Goal: Task Accomplishment & Management: Complete application form

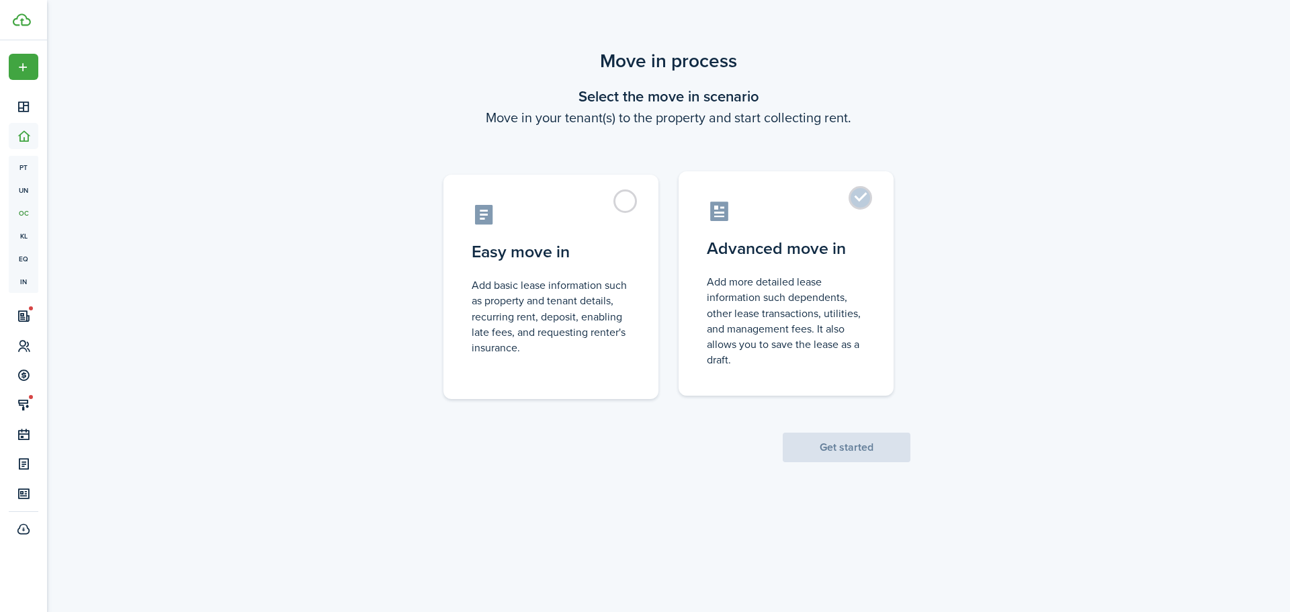
drag, startPoint x: 775, startPoint y: 258, endPoint x: 781, endPoint y: 267, distance: 11.2
click at [776, 258] on control-radio-card-title "Advanced move in" at bounding box center [786, 248] width 159 height 24
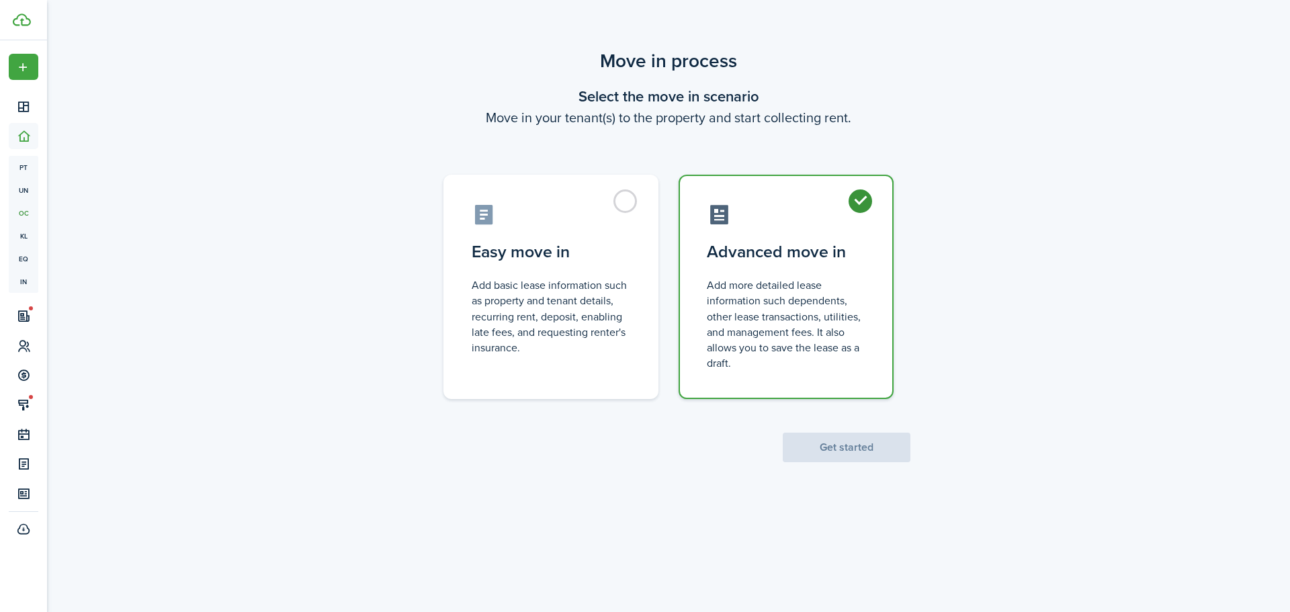
radio input "true"
click at [884, 443] on button "Get started" at bounding box center [846, 448] width 128 height 30
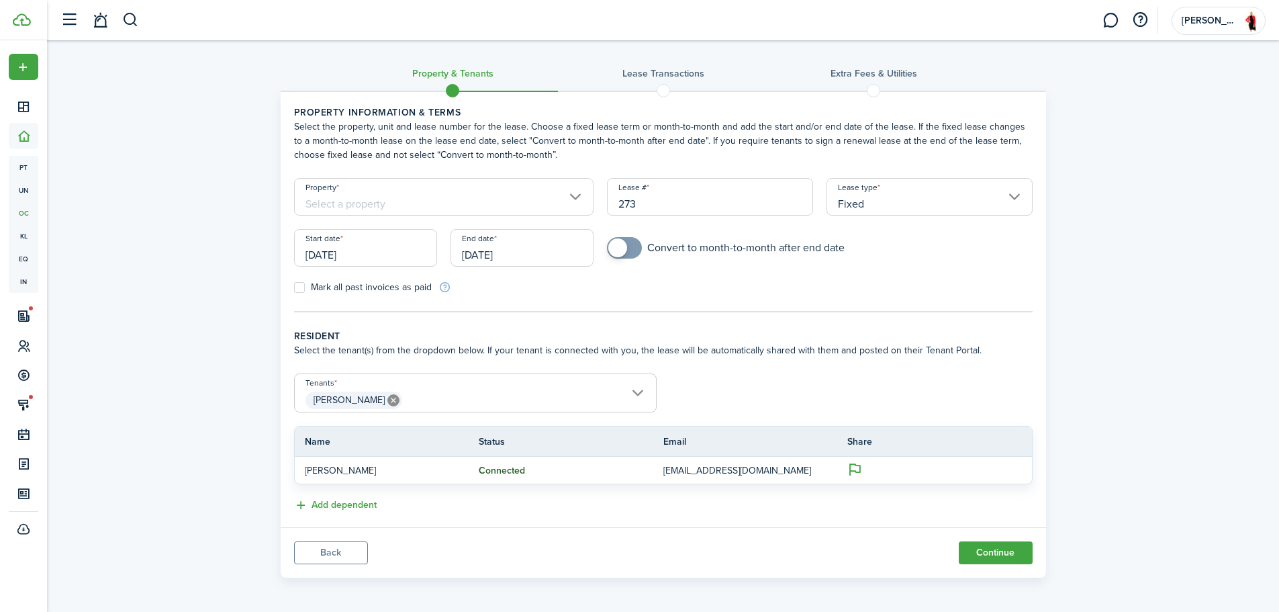
click at [480, 197] on input "Property" at bounding box center [444, 197] width 300 height 38
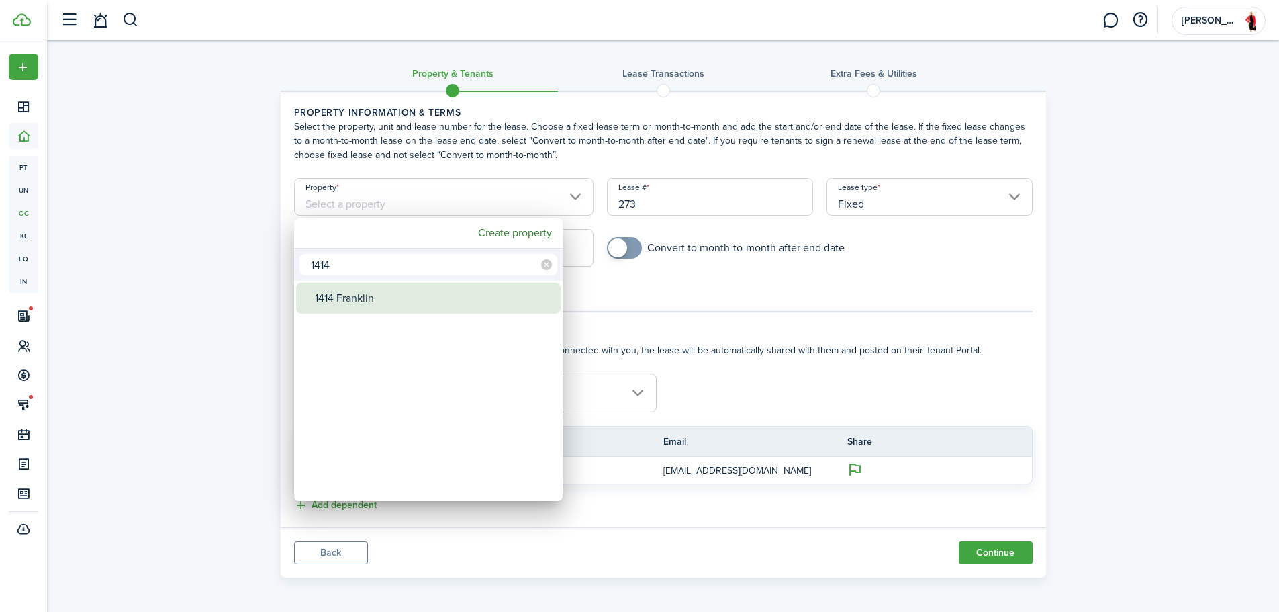
type input "1414"
click at [396, 300] on div "1414 Franklin" at bounding box center [434, 298] width 238 height 31
type input "1414 Franklin"
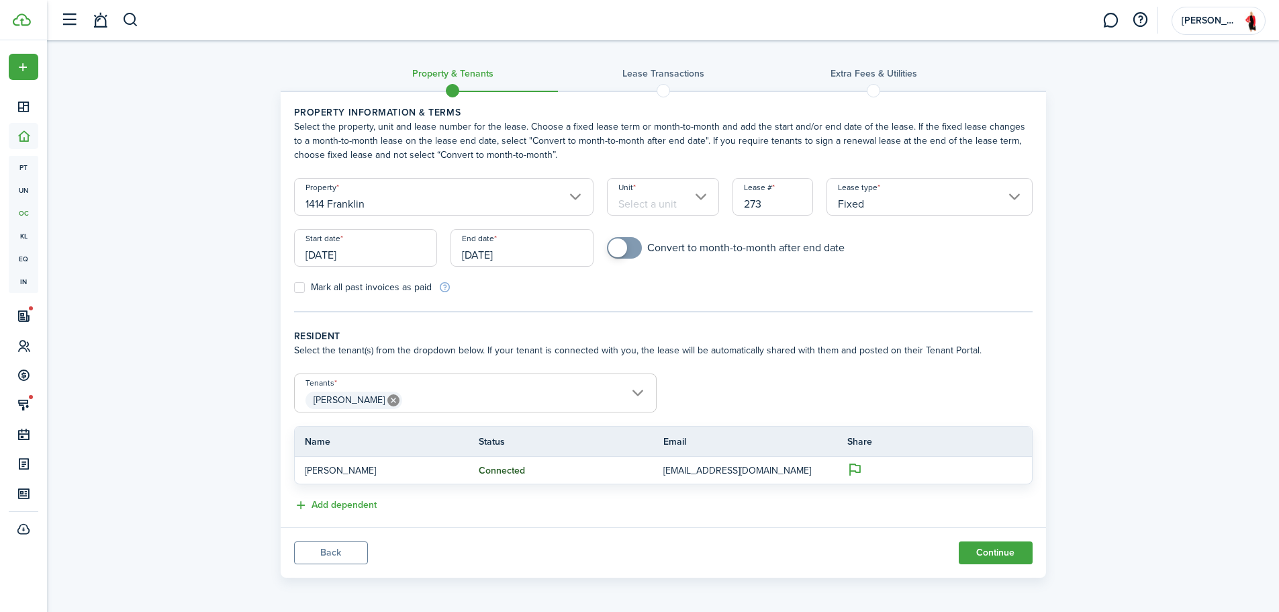
click at [653, 208] on input "Unit" at bounding box center [663, 197] width 112 height 38
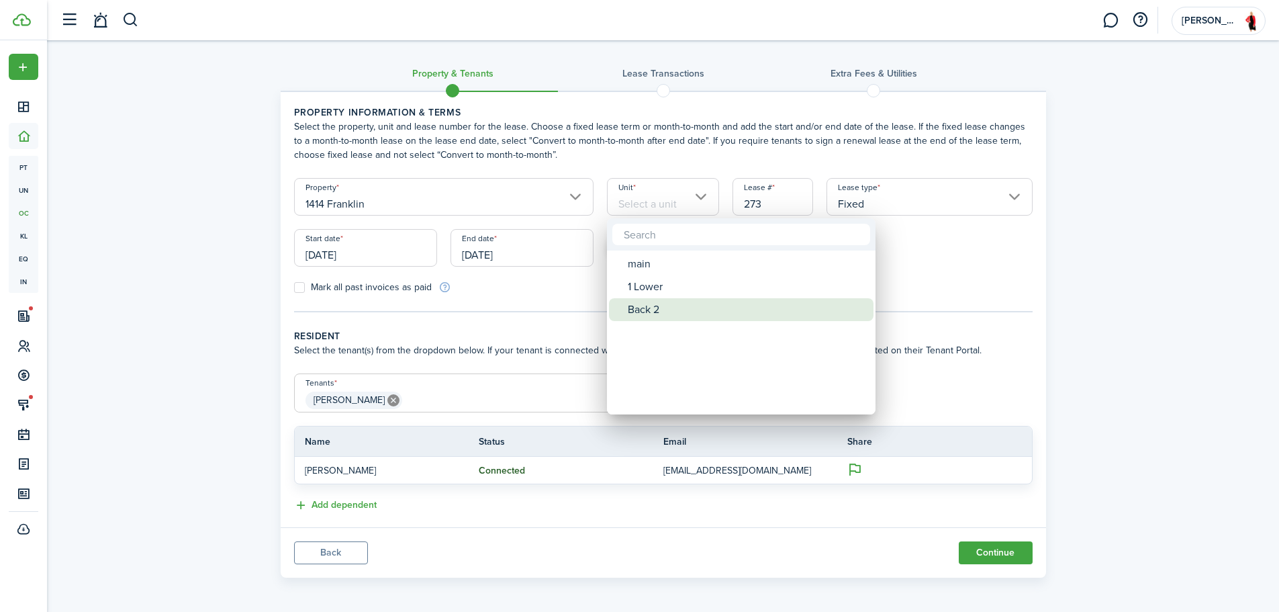
click at [644, 306] on div "Back 2" at bounding box center [747, 309] width 238 height 23
type input "Back 2"
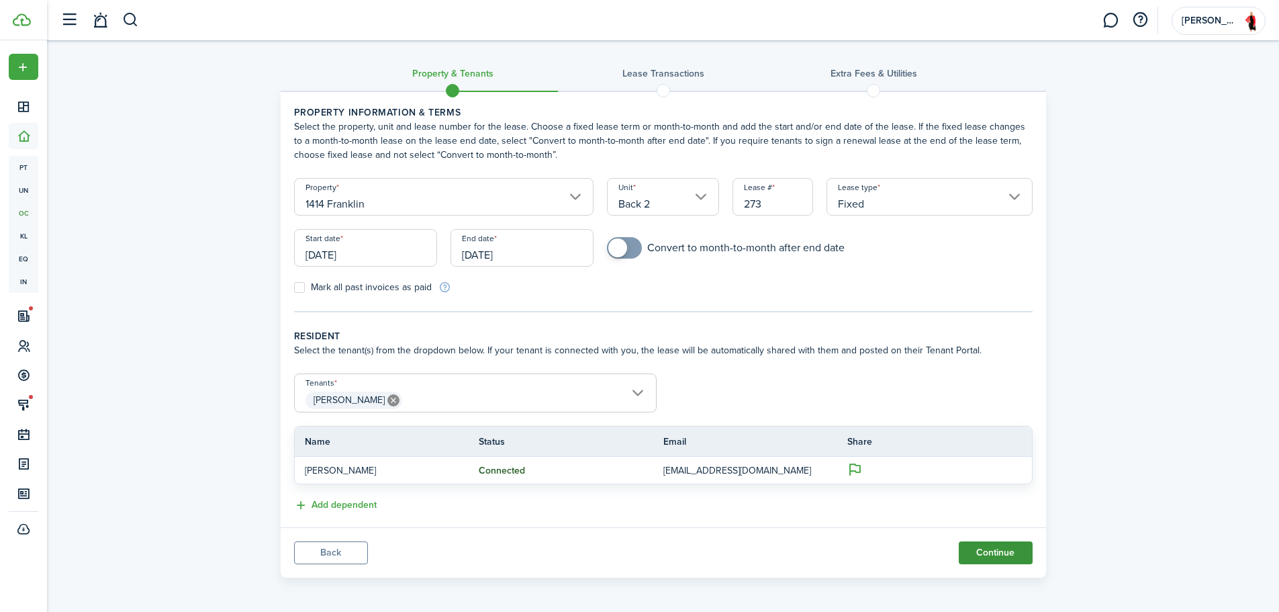
click at [983, 553] on button "Continue" at bounding box center [996, 552] width 74 height 23
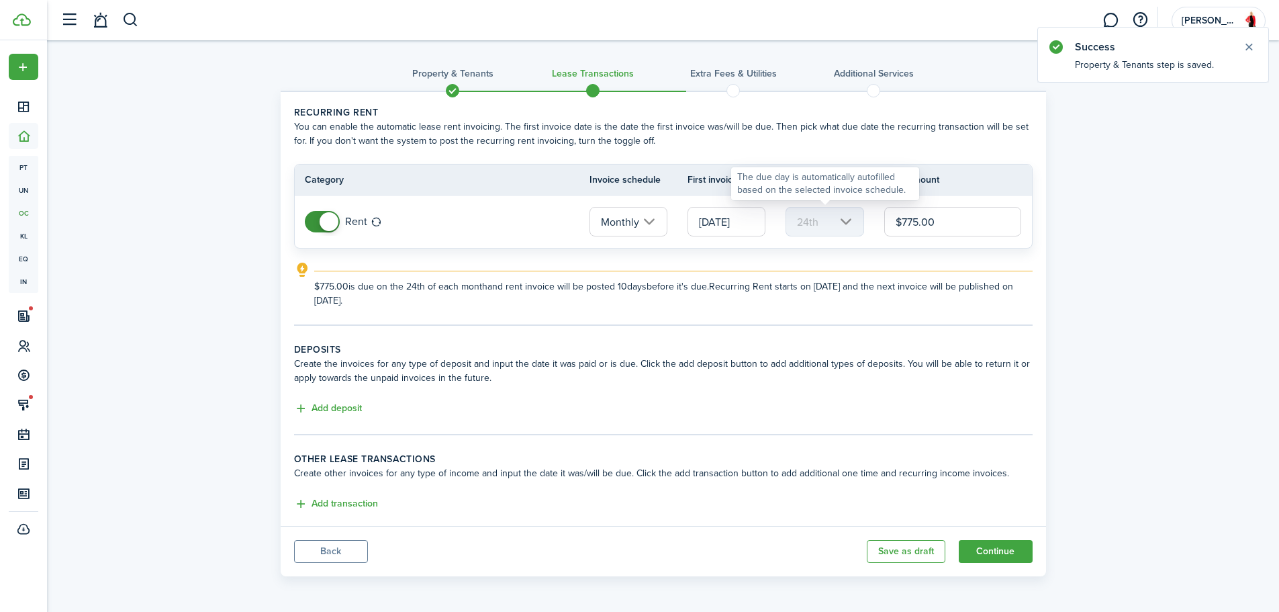
drag, startPoint x: 996, startPoint y: 226, endPoint x: 833, endPoint y: 226, distance: 162.5
click at [835, 225] on tr "Rent Monthly [DATE] 24th $775.00" at bounding box center [663, 221] width 737 height 52
type input "$925.00"
click at [324, 404] on button "Add deposit" at bounding box center [328, 408] width 68 height 15
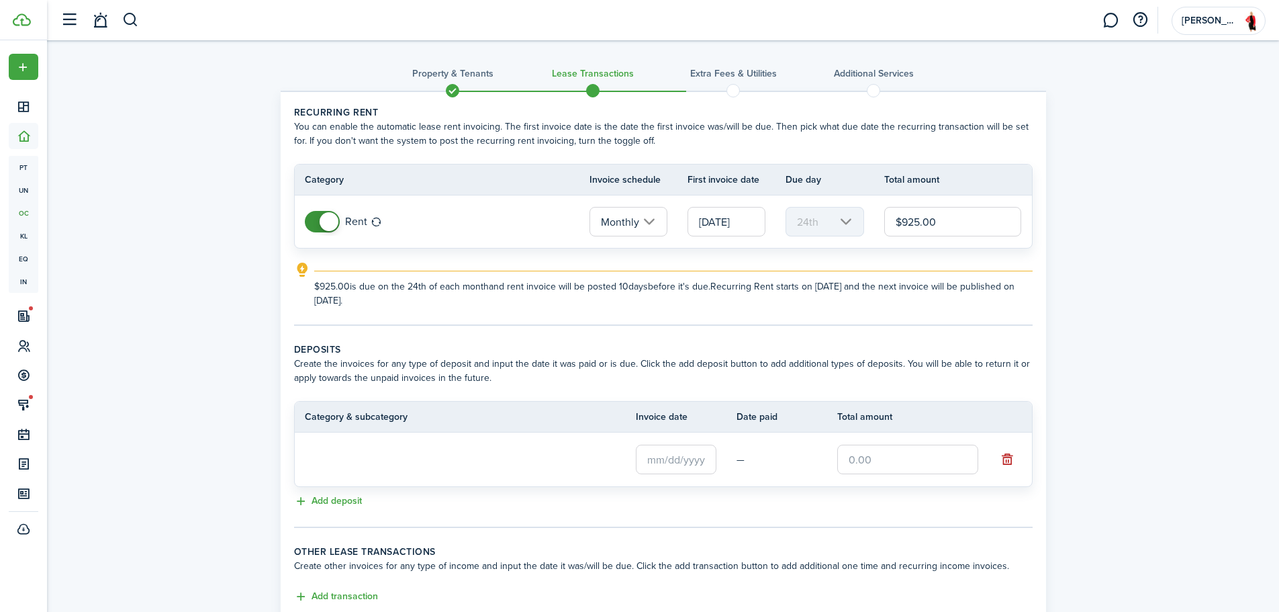
click at [885, 457] on input "text" at bounding box center [908, 460] width 141 height 30
click at [671, 457] on input "text" at bounding box center [676, 459] width 81 height 30
type input "$925.00"
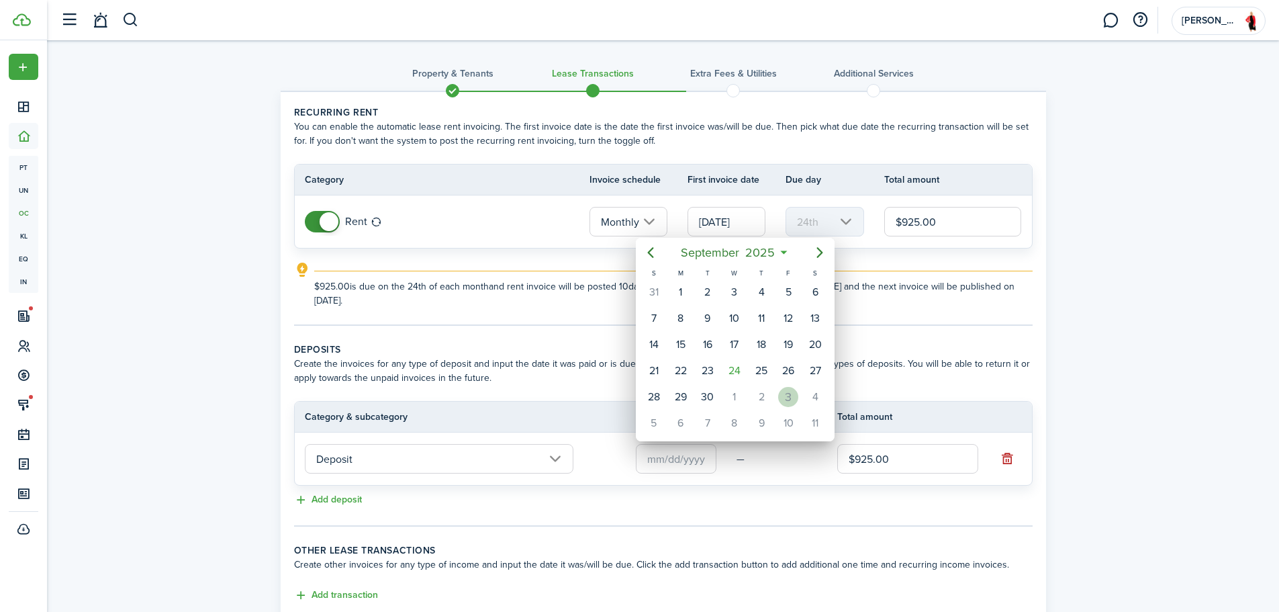
click at [785, 400] on div "3" at bounding box center [788, 397] width 20 height 20
type input "[DATE]"
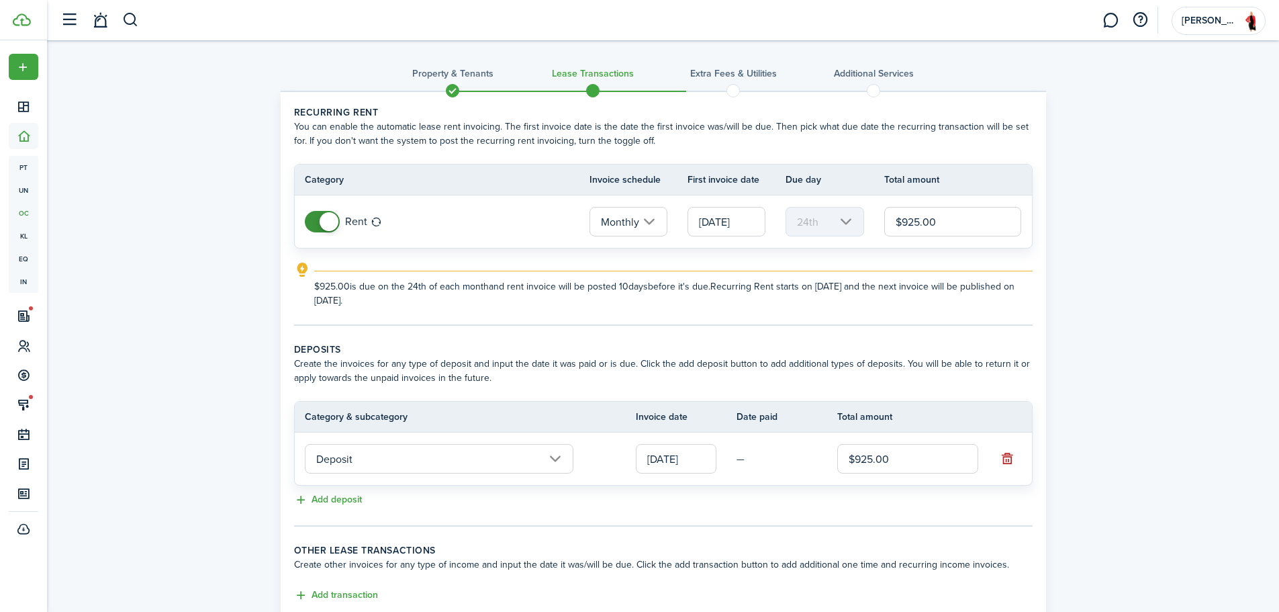
click at [739, 220] on input "[DATE]" at bounding box center [727, 222] width 78 height 30
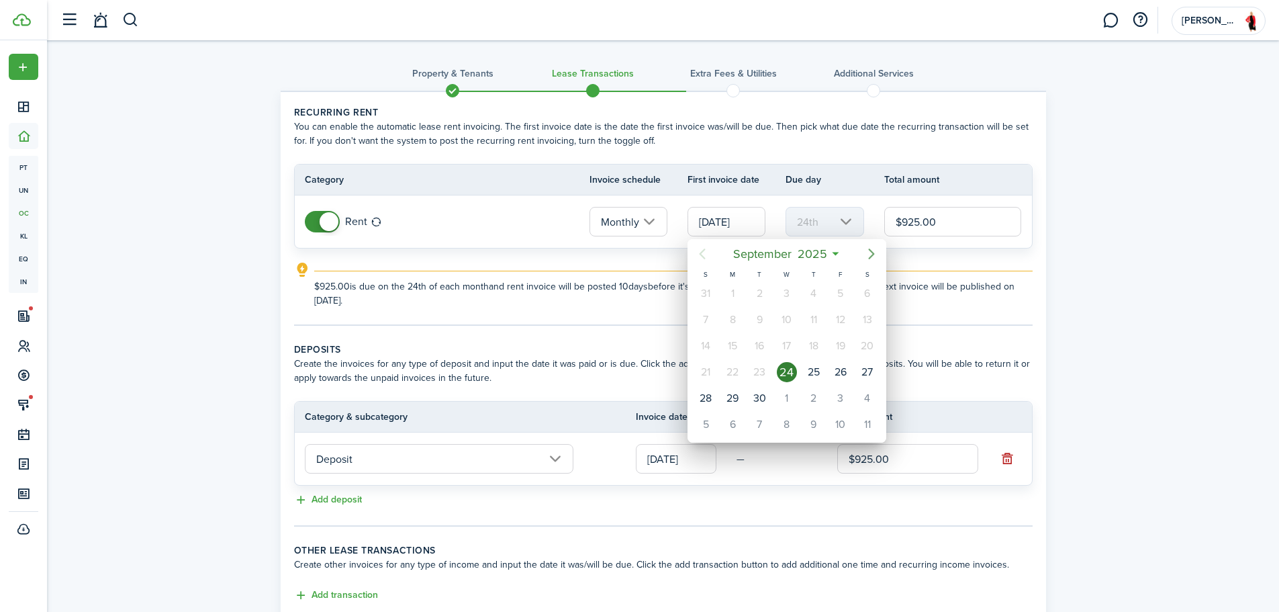
click at [872, 260] on icon "Next page" at bounding box center [872, 254] width 16 height 16
click at [868, 261] on icon "Next page" at bounding box center [872, 254] width 16 height 16
click at [864, 294] on div "1" at bounding box center [868, 293] width 20 height 20
type input "[DATE]"
type input "1st"
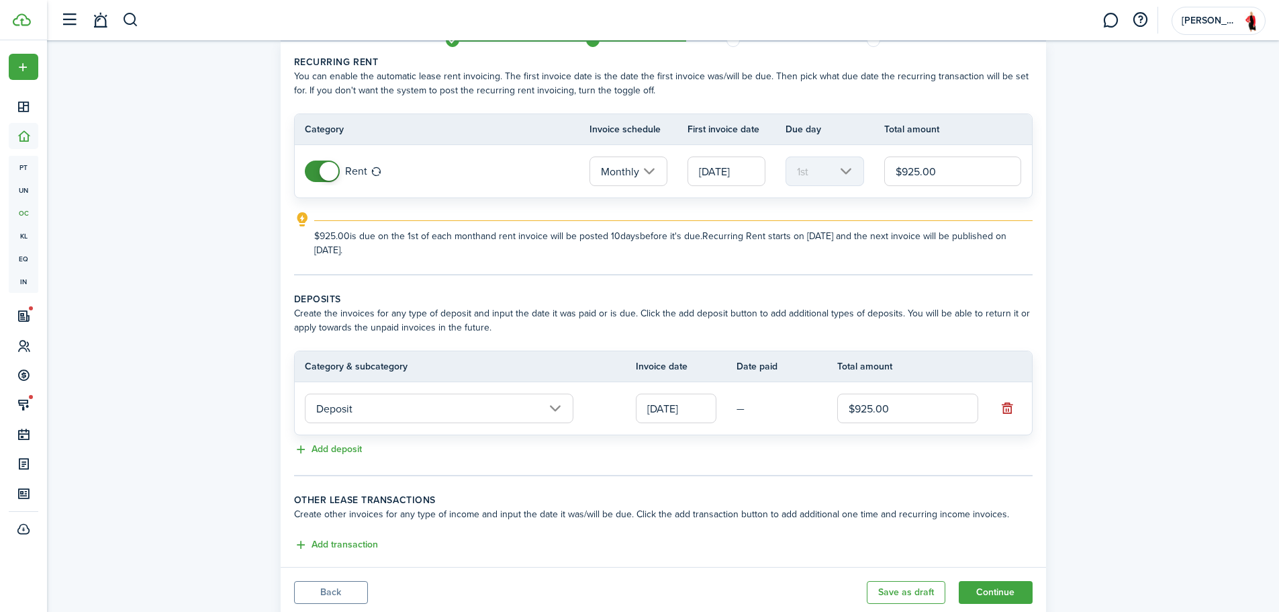
scroll to position [93, 0]
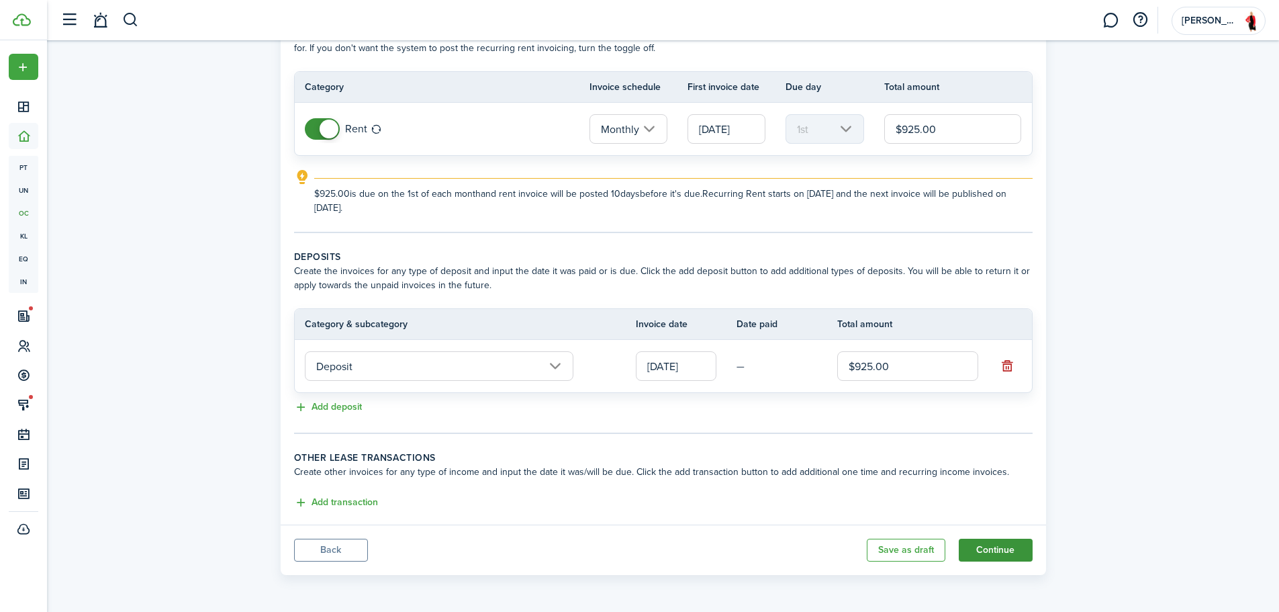
click at [997, 548] on button "Continue" at bounding box center [996, 550] width 74 height 23
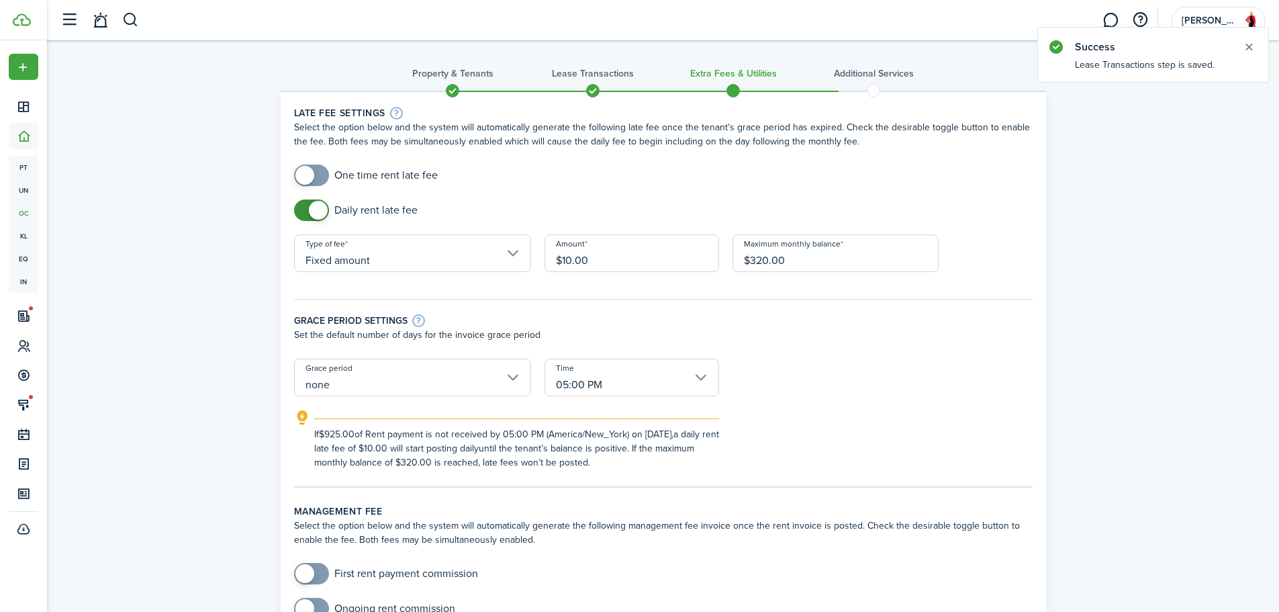
click at [608, 389] on input "05:00 PM" at bounding box center [632, 378] width 175 height 38
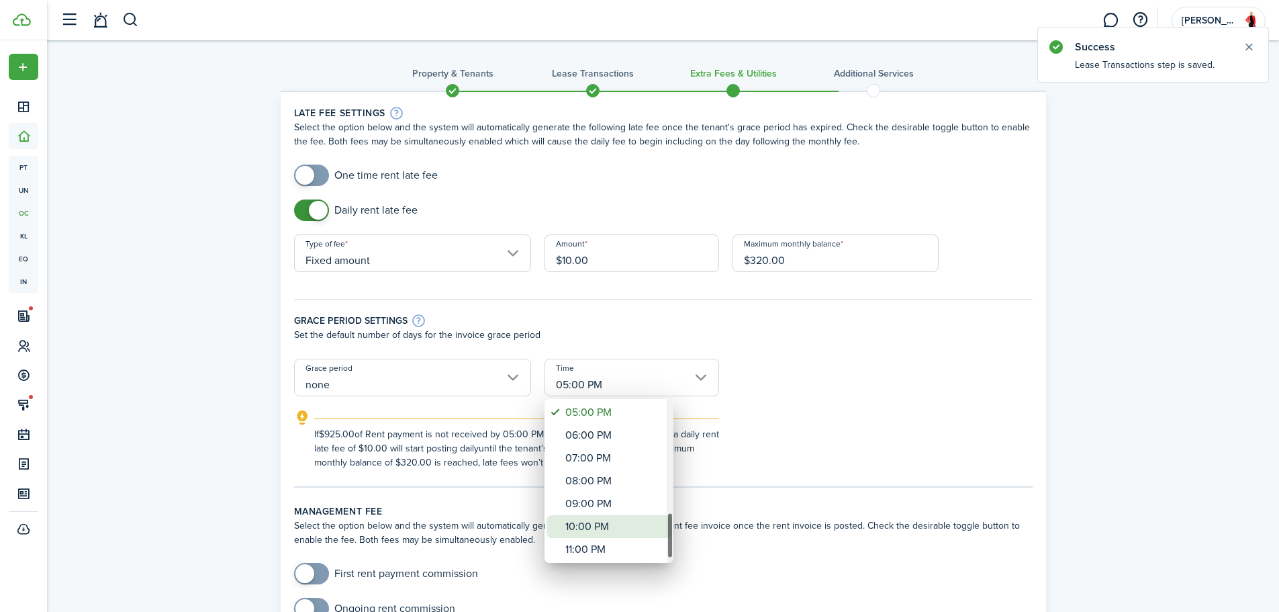
click at [621, 524] on div "10:00 PM" at bounding box center [615, 526] width 98 height 23
type input "10:00 PM"
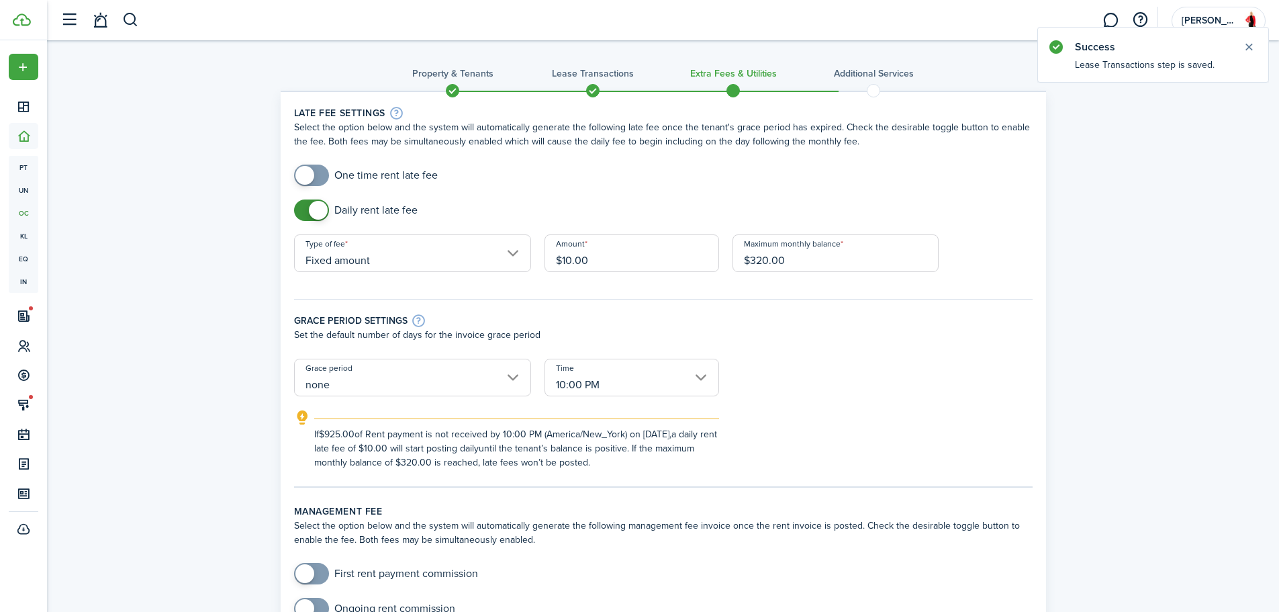
click at [872, 441] on div "If $925.00 of Rent payment is not received by 10:00 PM (America/New_York) on [D…" at bounding box center [664, 440] width 766 height 60
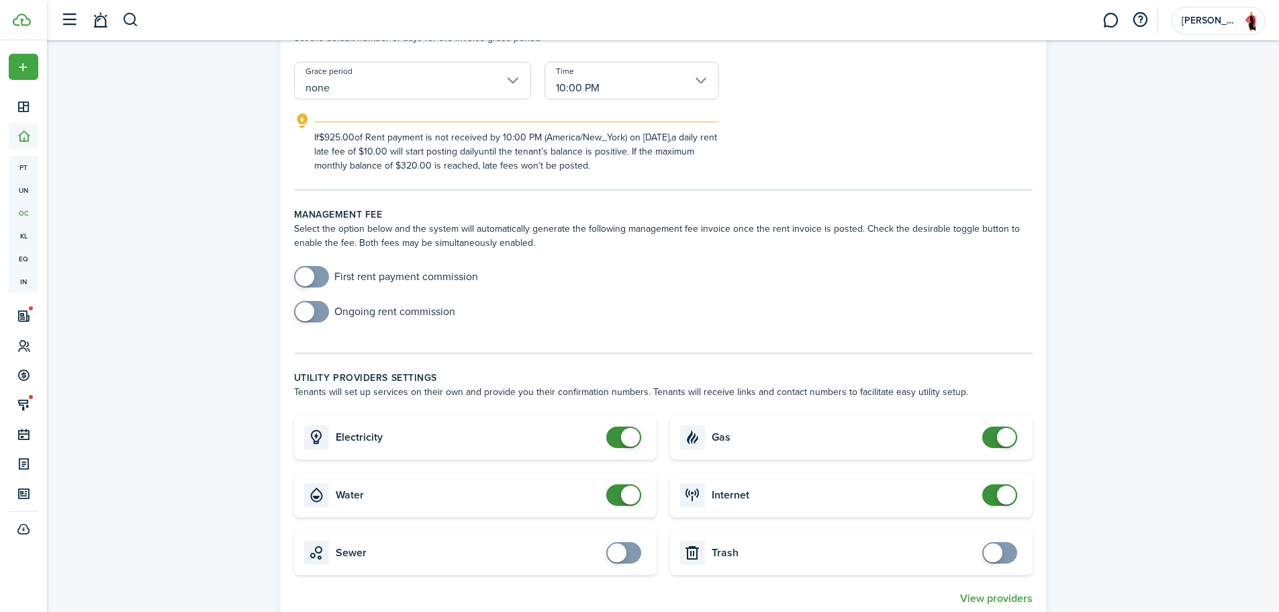
scroll to position [582, 0]
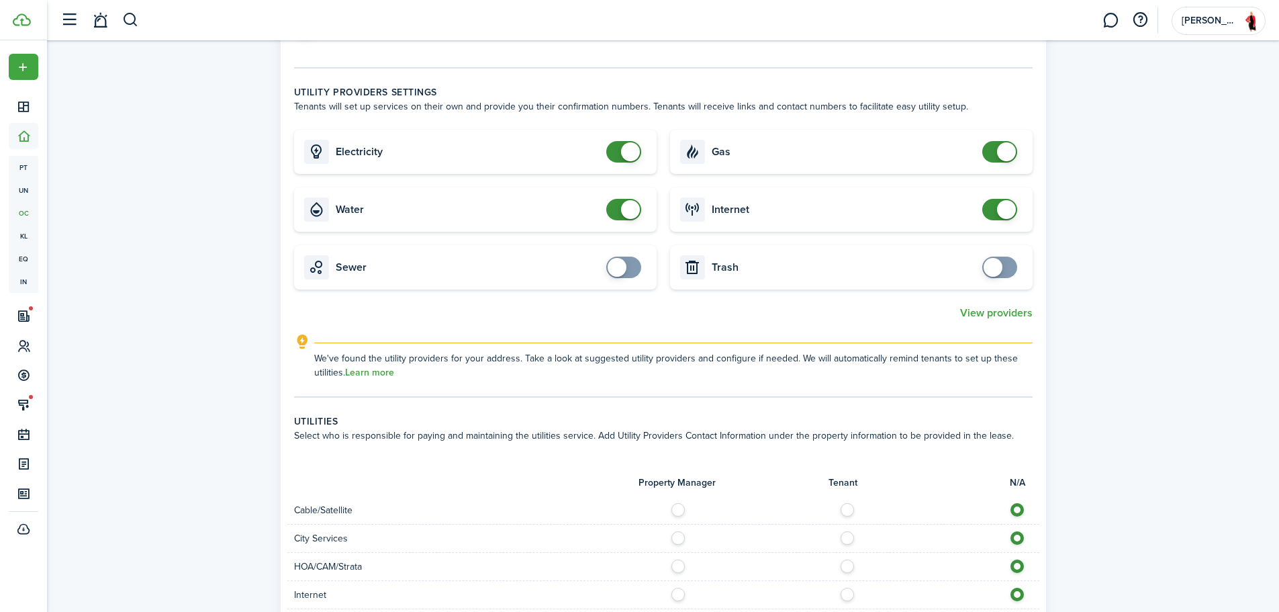
checkbox input "false"
click at [620, 153] on span at bounding box center [623, 151] width 13 height 21
checkbox input "false"
click at [618, 212] on span at bounding box center [623, 209] width 13 height 21
checkbox input "false"
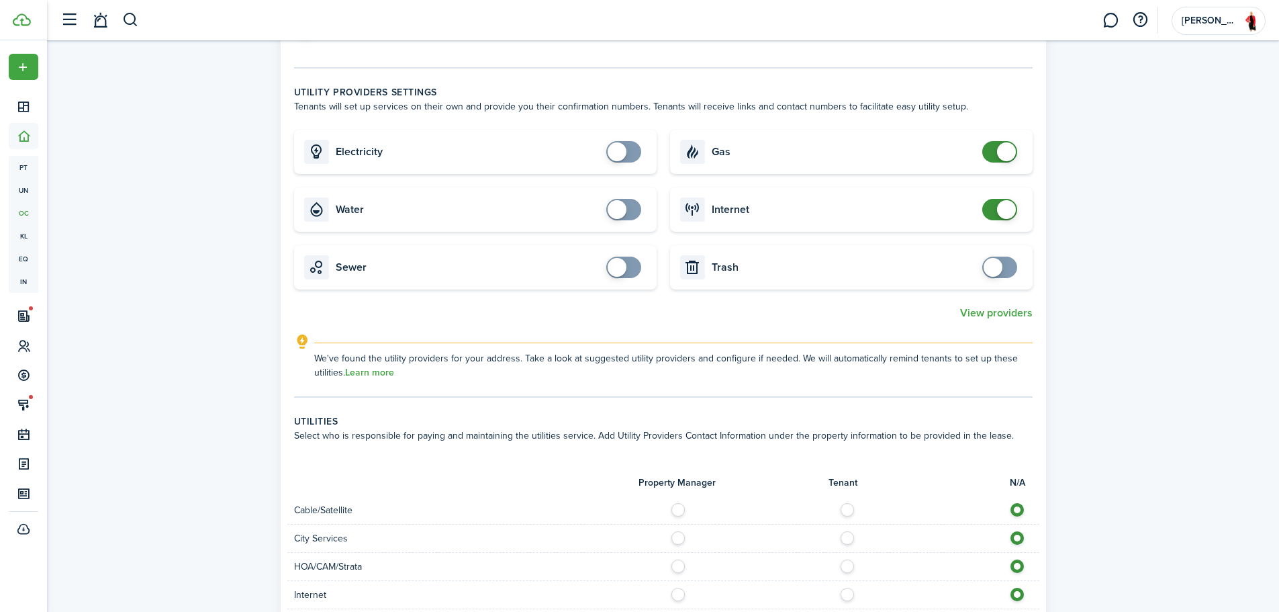
click at [993, 156] on span at bounding box center [999, 151] width 13 height 21
checkbox input "false"
click at [993, 208] on span at bounding box center [999, 209] width 13 height 21
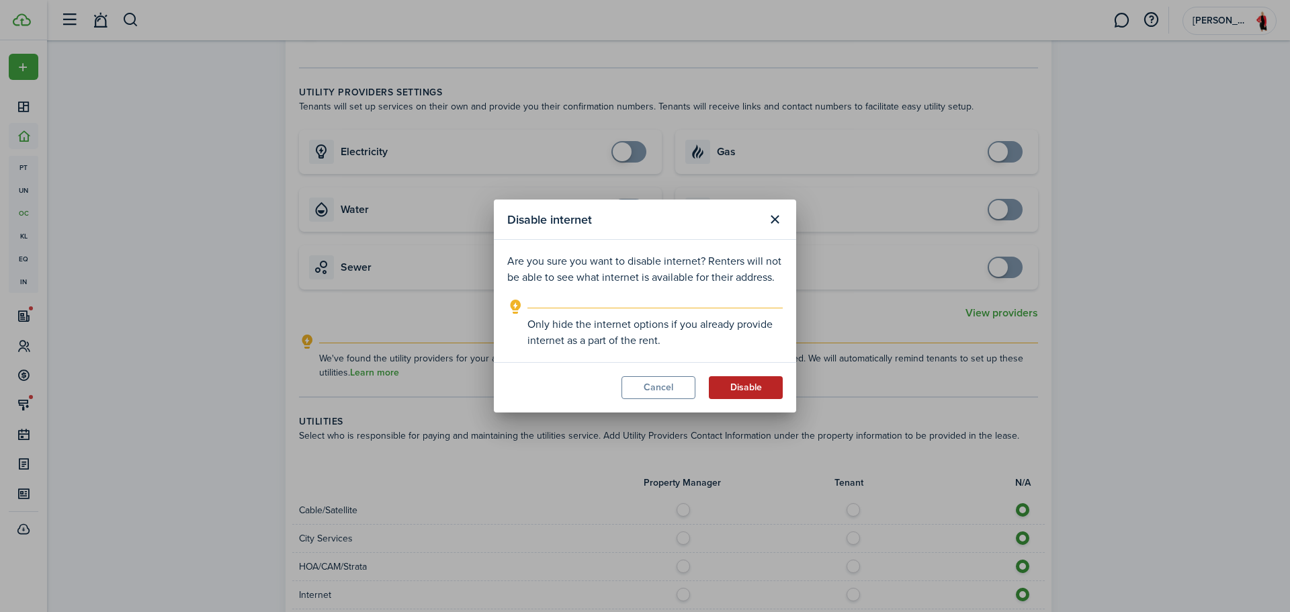
click at [752, 386] on button "Disable" at bounding box center [746, 387] width 74 height 23
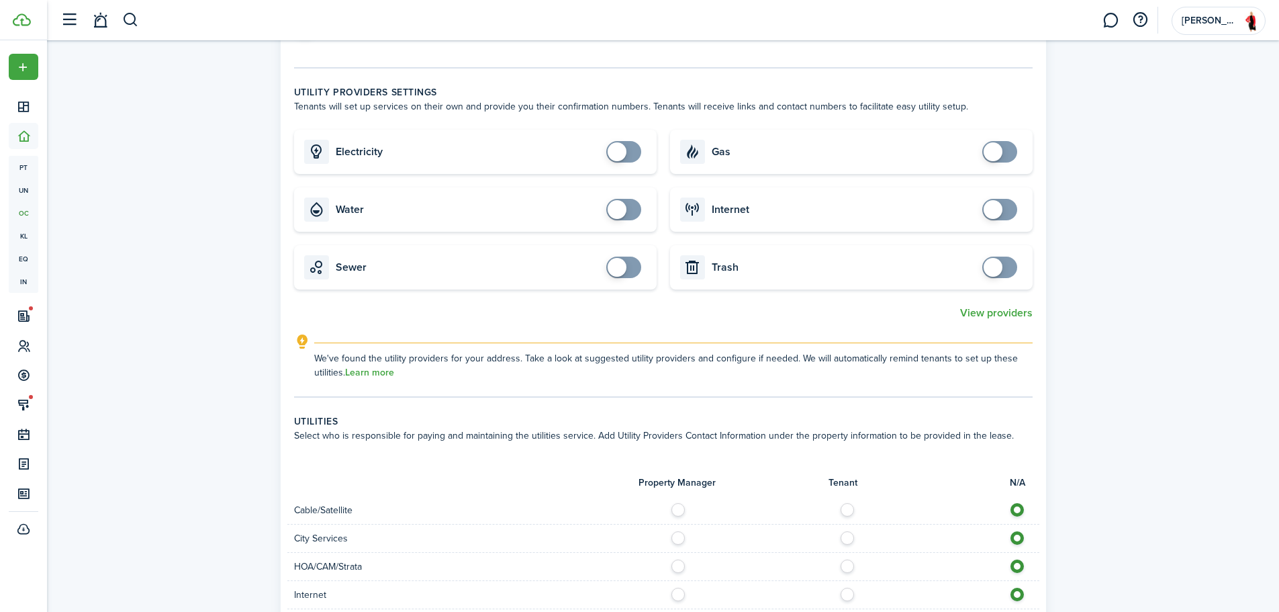
scroll to position [1046, 0]
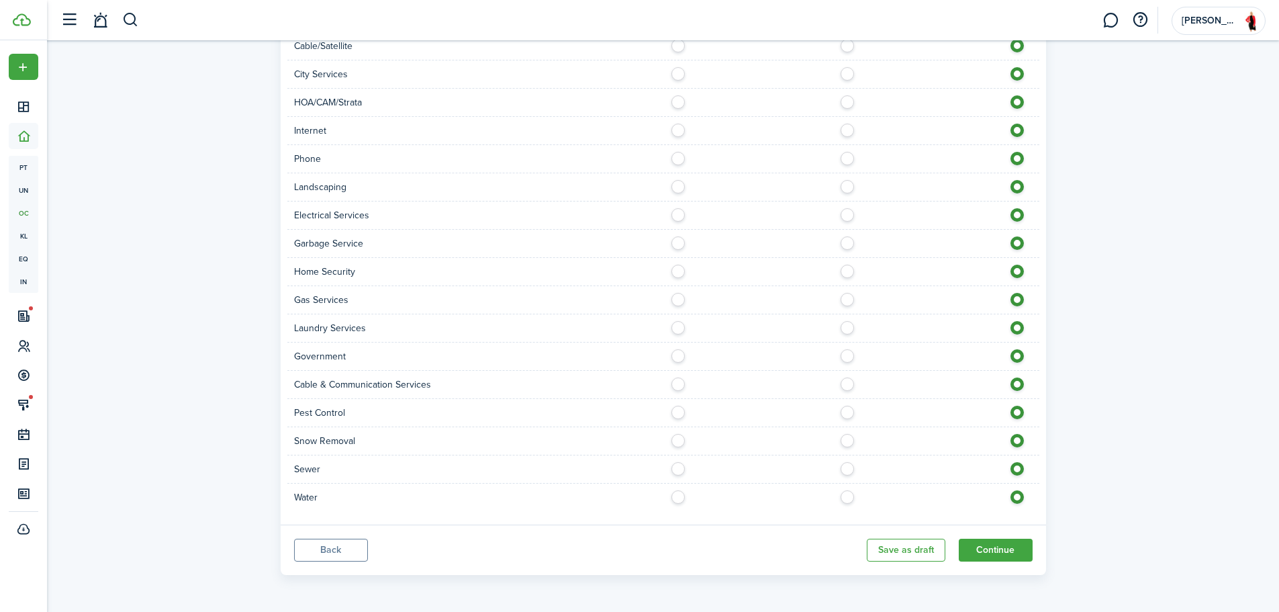
click at [681, 497] on label at bounding box center [682, 493] width 24 height 7
radio input "true"
click at [681, 465] on label at bounding box center [682, 465] width 24 height 7
radio input "true"
click at [676, 410] on label at bounding box center [682, 409] width 24 height 7
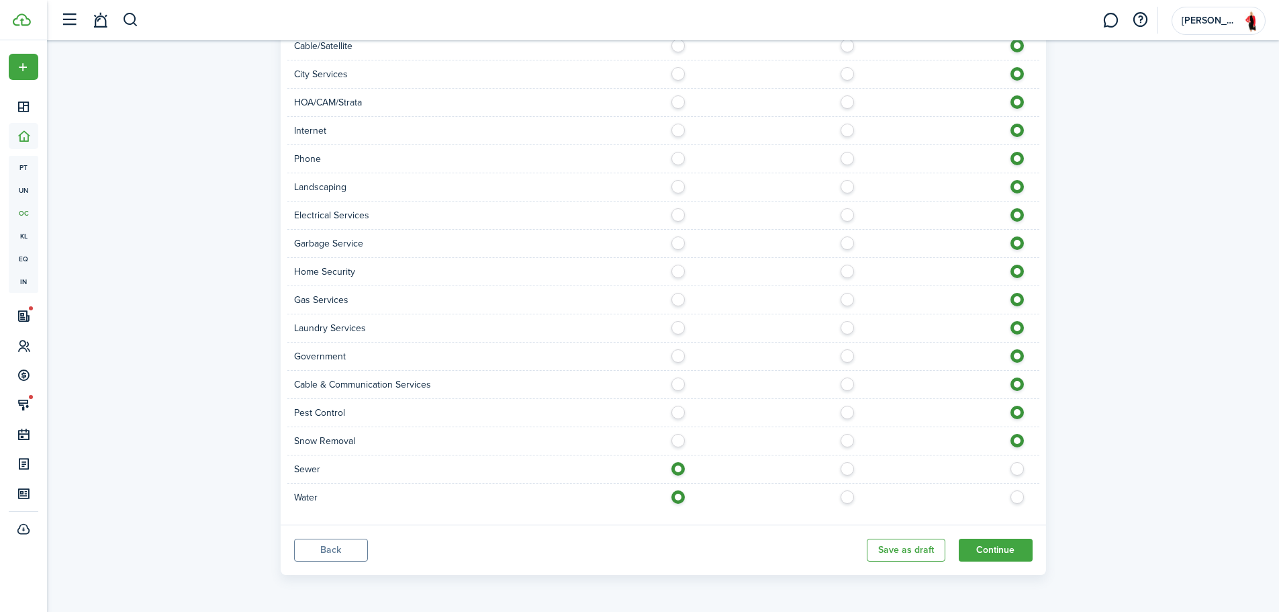
radio input "true"
click at [676, 300] on label at bounding box center [682, 296] width 24 height 7
radio input "true"
click at [678, 243] on label at bounding box center [682, 239] width 24 height 7
radio input "true"
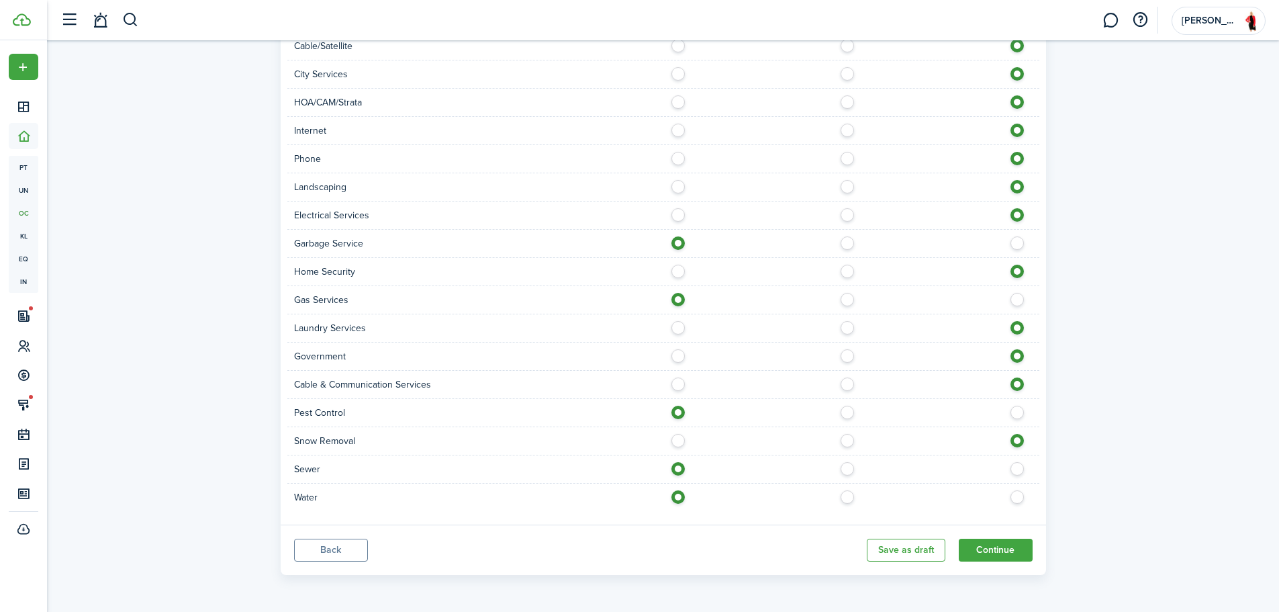
click at [680, 213] on label at bounding box center [682, 211] width 24 height 7
radio input "true"
click at [845, 128] on label at bounding box center [852, 127] width 24 height 7
radio input "true"
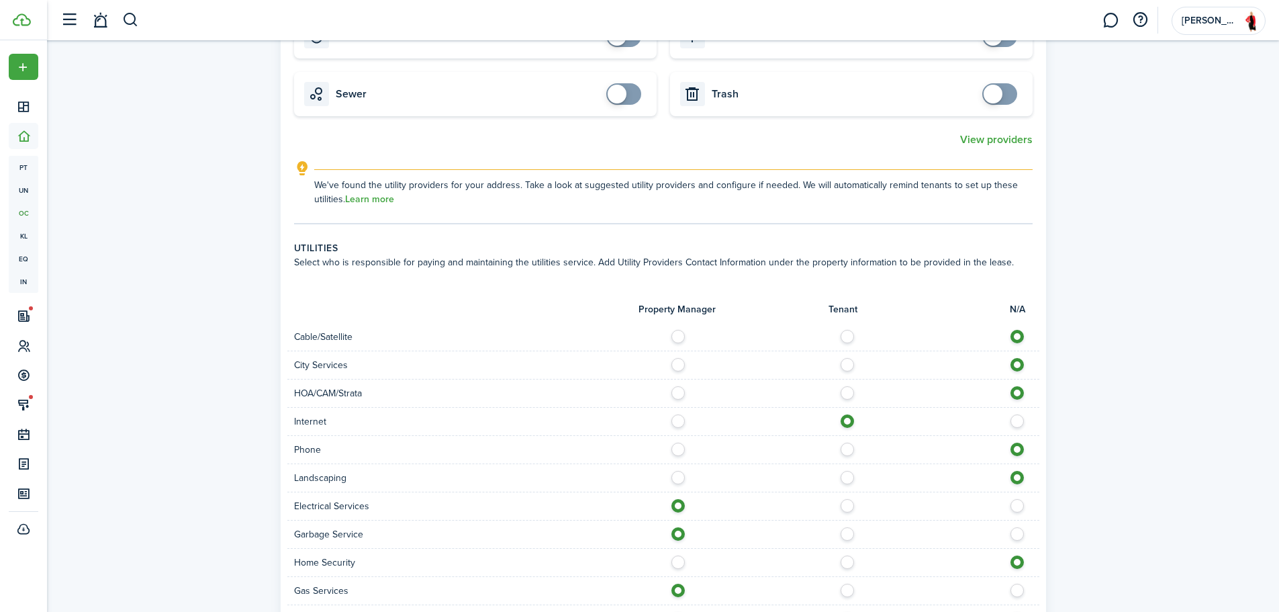
click at [848, 336] on label at bounding box center [852, 333] width 24 height 7
click at [851, 332] on label at bounding box center [852, 333] width 24 height 7
click at [1024, 332] on label at bounding box center [1021, 333] width 24 height 7
radio input "false"
radio input "true"
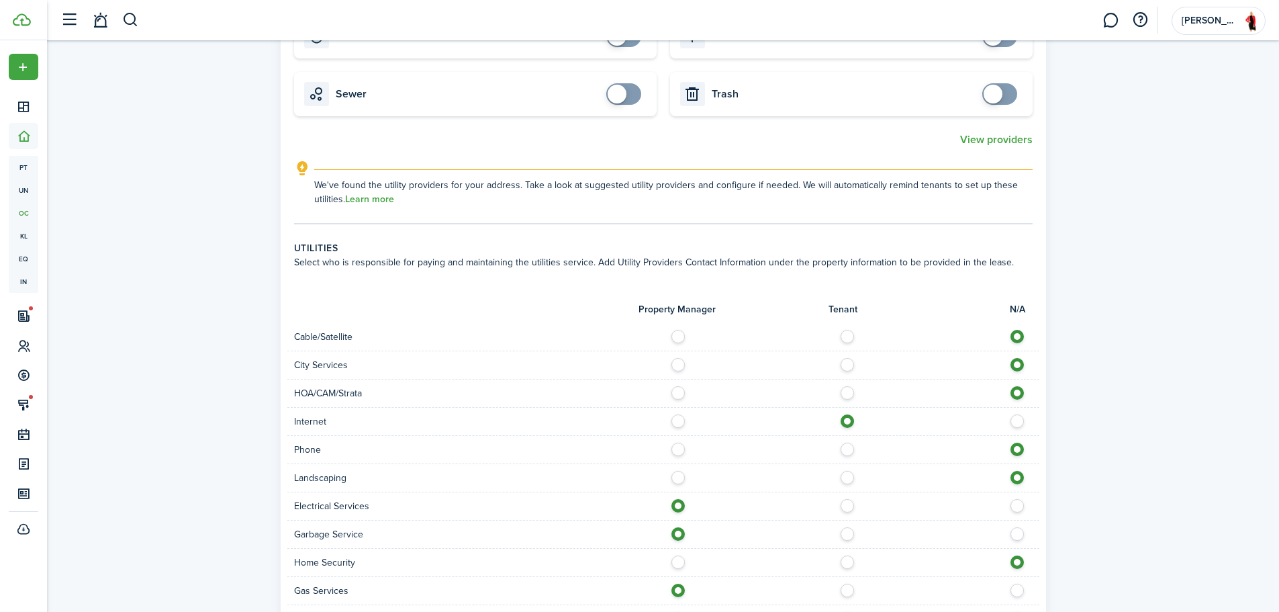
scroll to position [1046, 0]
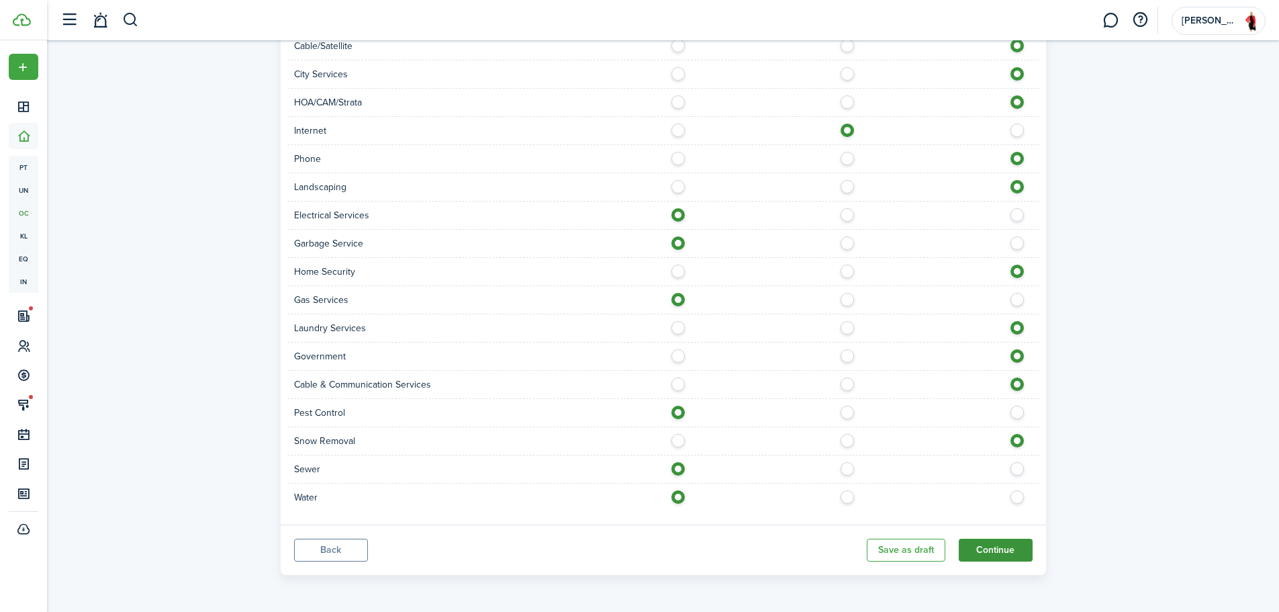
click at [995, 552] on button "Continue" at bounding box center [996, 550] width 74 height 23
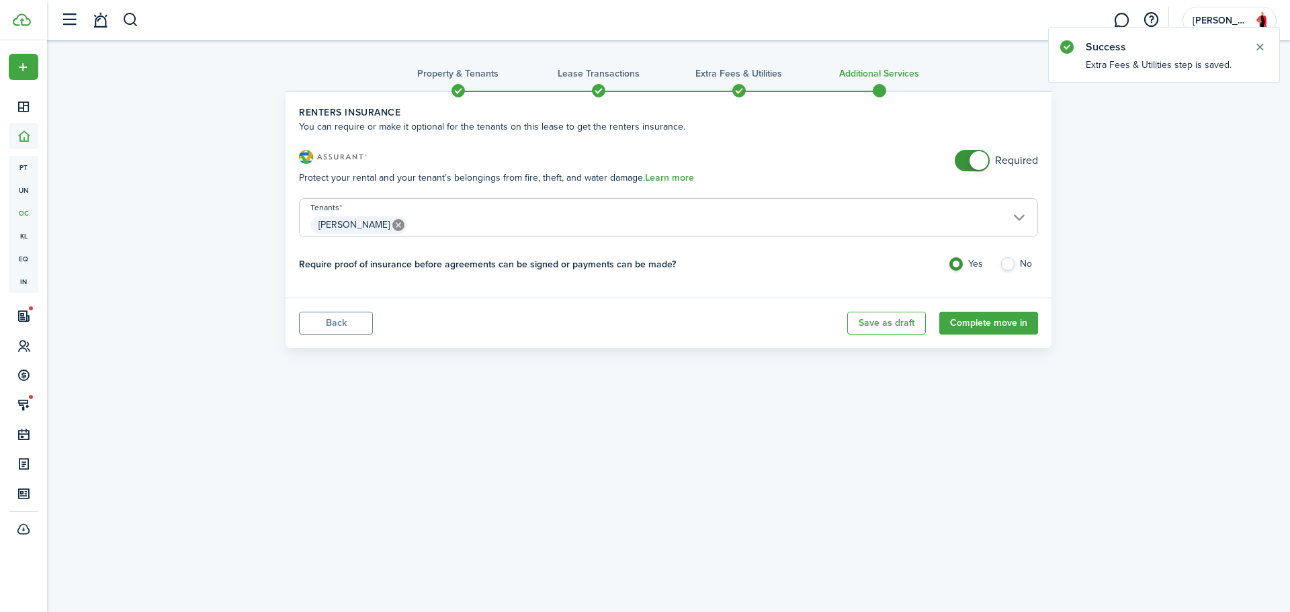
click at [1005, 264] on label "No" at bounding box center [1018, 267] width 38 height 20
radio input "false"
radio input "true"
click at [1004, 318] on button "Complete move in" at bounding box center [988, 323] width 99 height 23
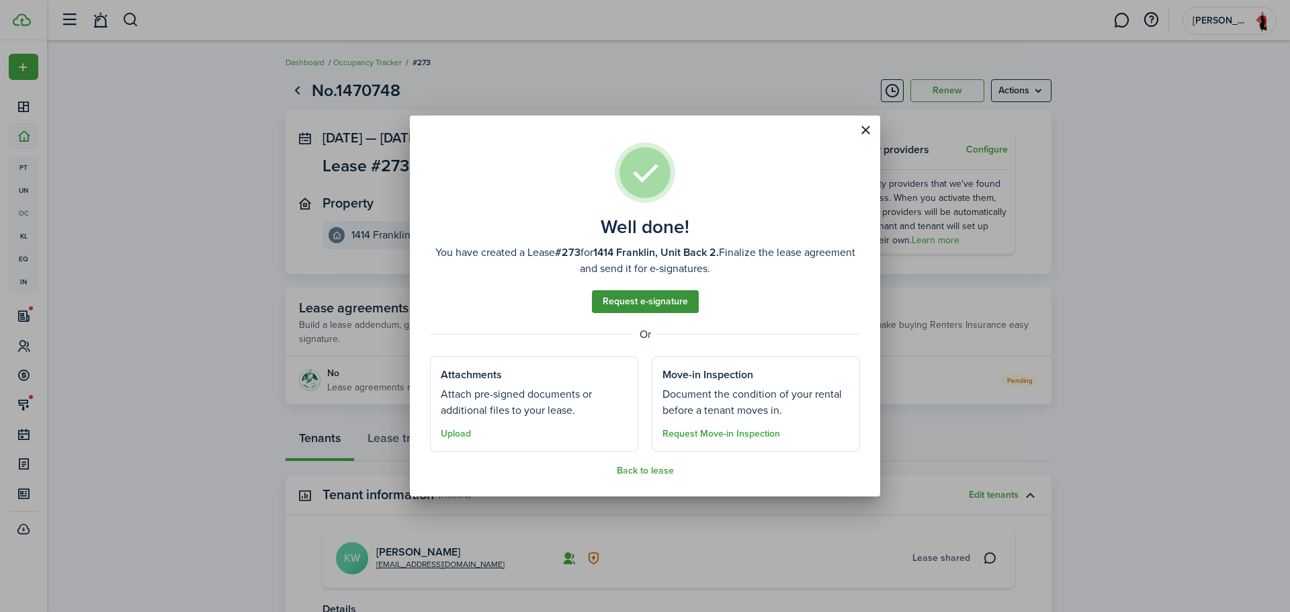
click at [635, 301] on link "Request e-signature" at bounding box center [645, 301] width 107 height 23
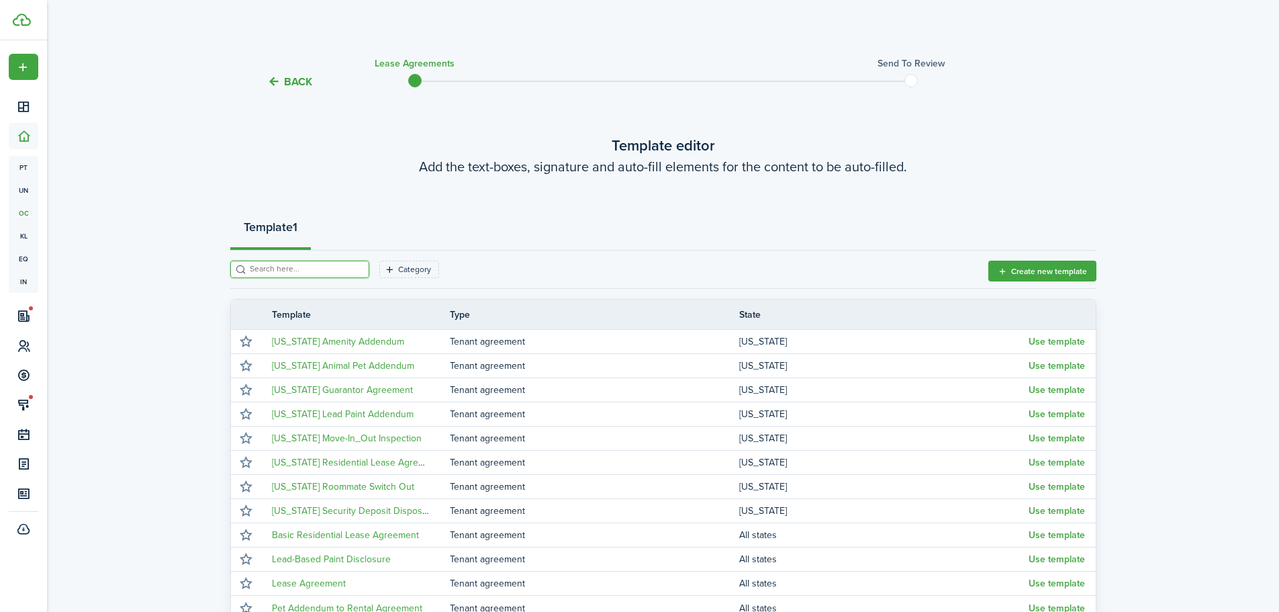
click at [294, 270] on input "search" at bounding box center [305, 269] width 118 height 13
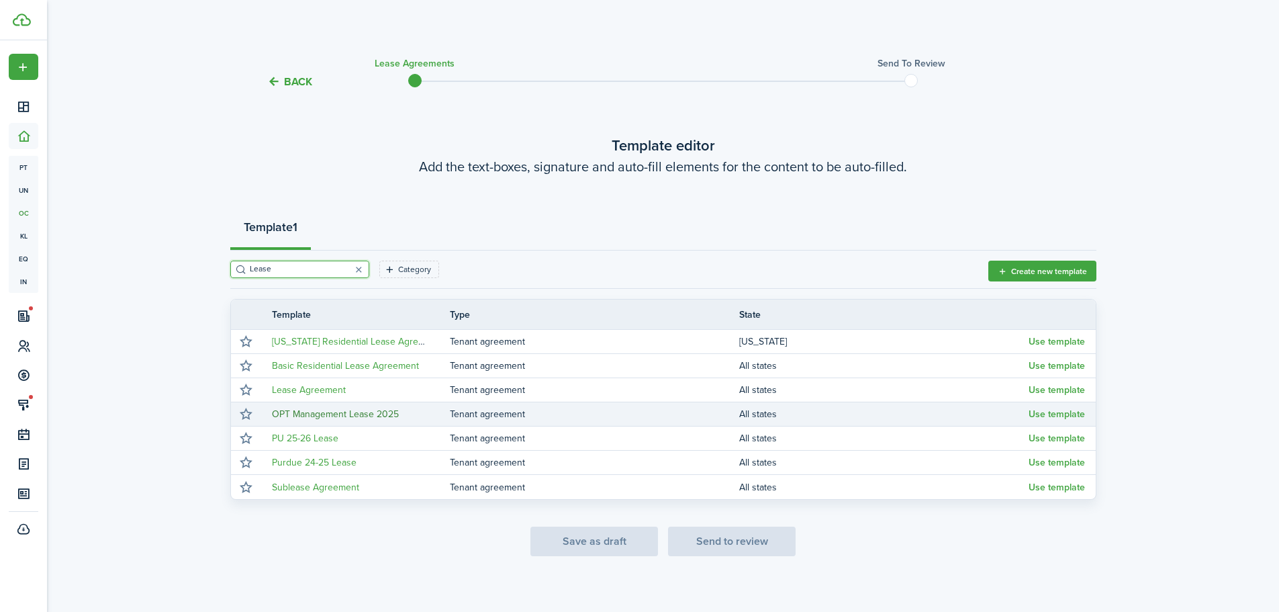
type input "Lease"
click at [351, 415] on link "OPT Management Lease 2025" at bounding box center [335, 414] width 127 height 14
